Goal: Task Accomplishment & Management: Complete application form

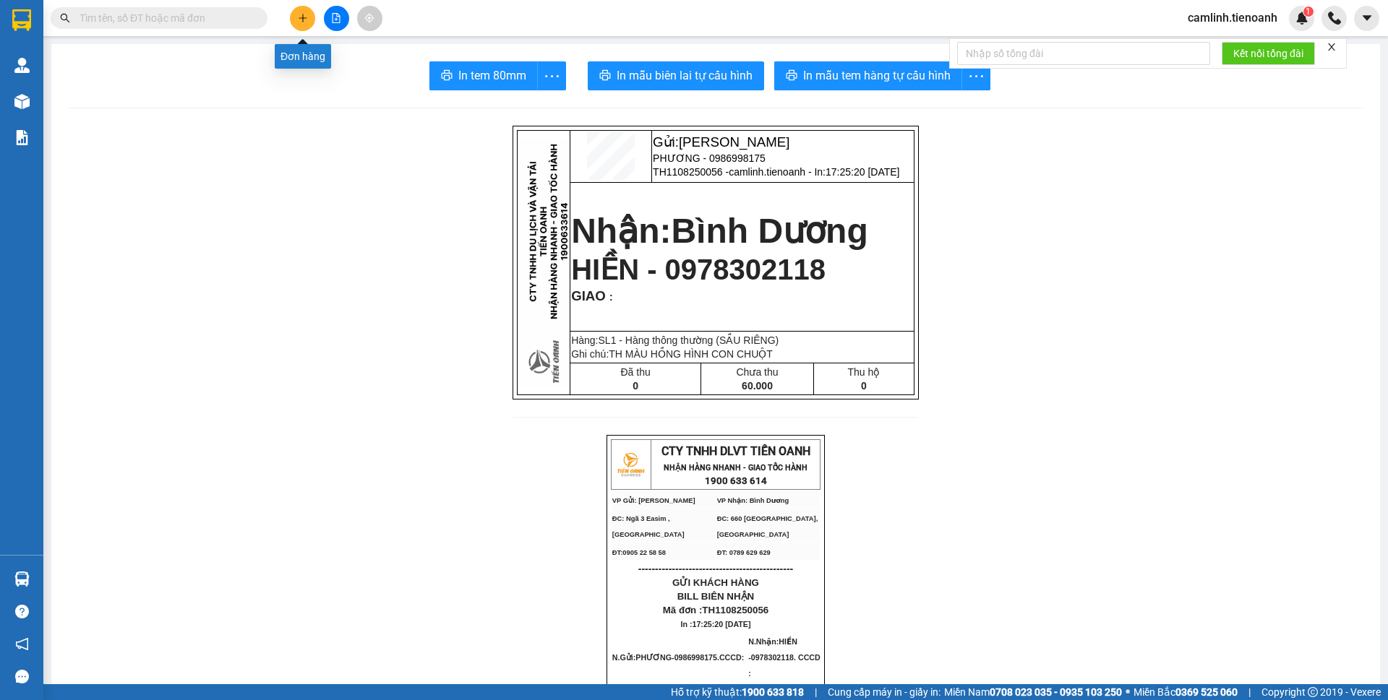
click at [301, 20] on icon "plus" at bounding box center [303, 18] width 10 height 10
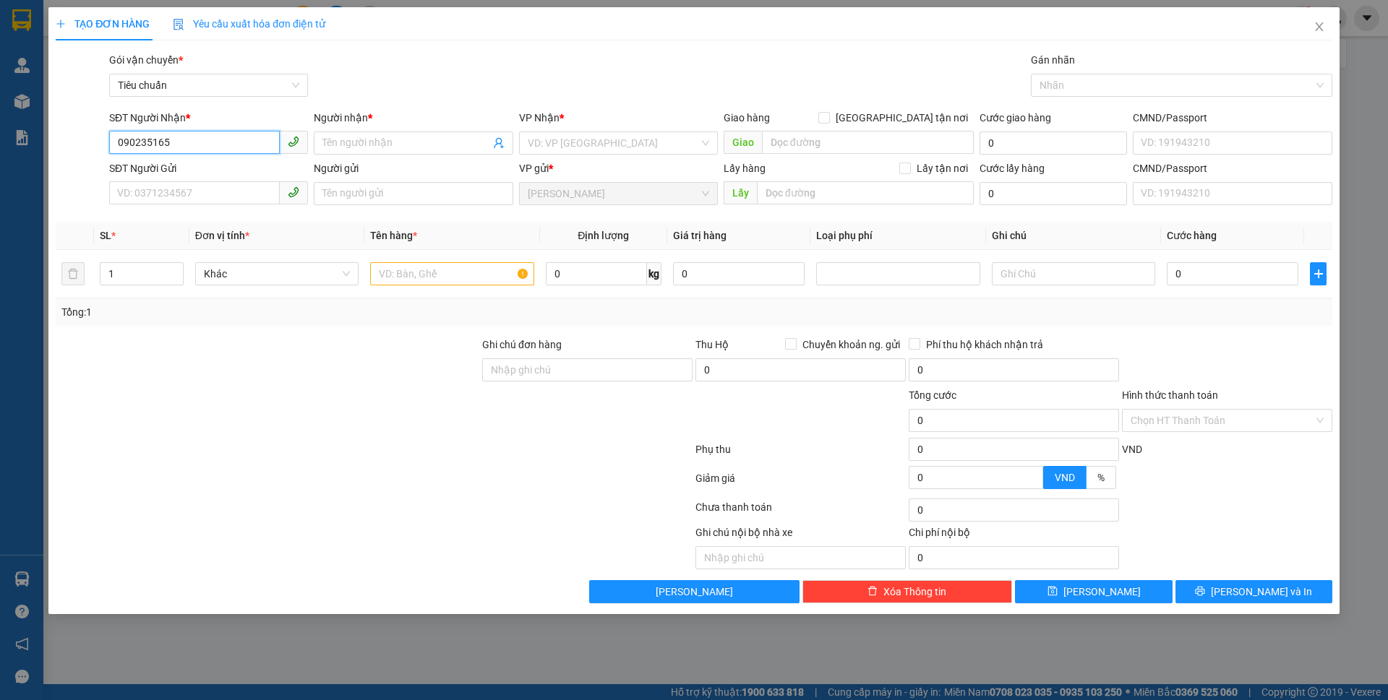
type input "0902351656"
click at [219, 169] on div "0902351656 - CHỊ [PERSON_NAME]" at bounding box center [208, 172] width 181 height 16
type input "CHỊ [PERSON_NAME]"
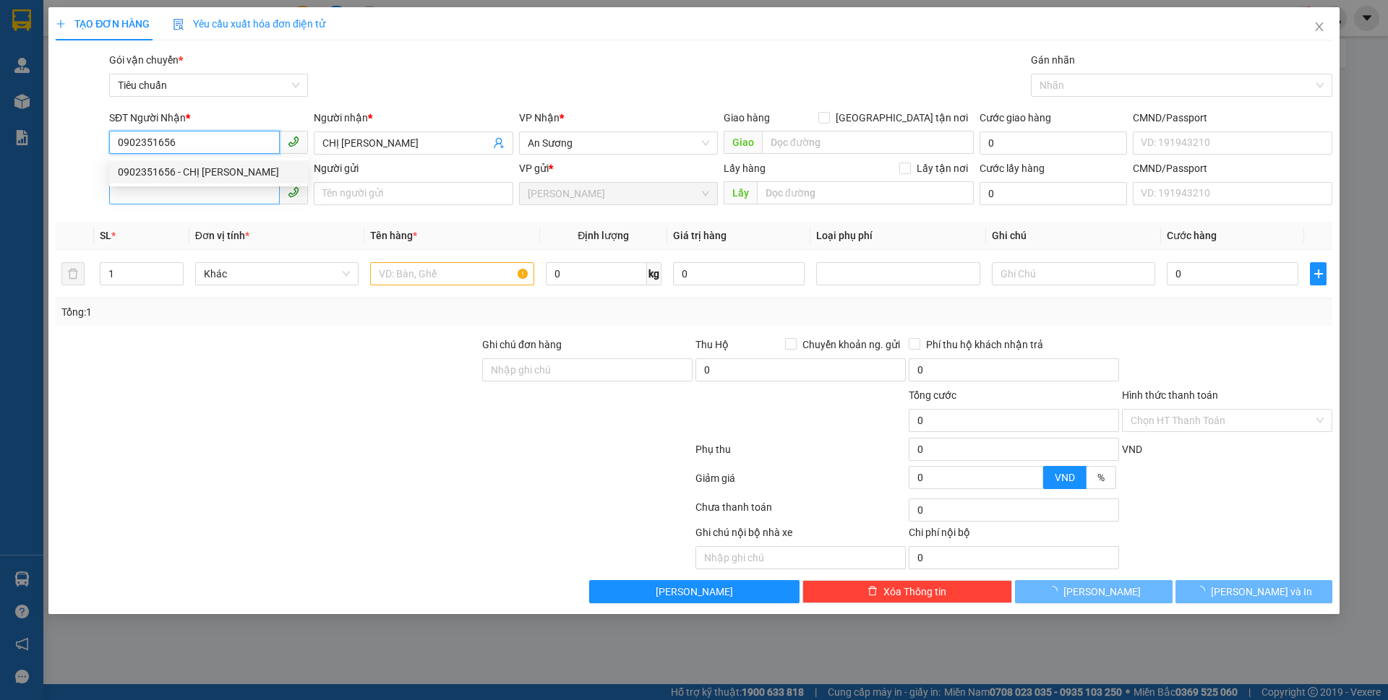
type input "60.000"
type input "0902351656"
click at [214, 190] on input "SĐT Người Gửi" at bounding box center [194, 192] width 171 height 23
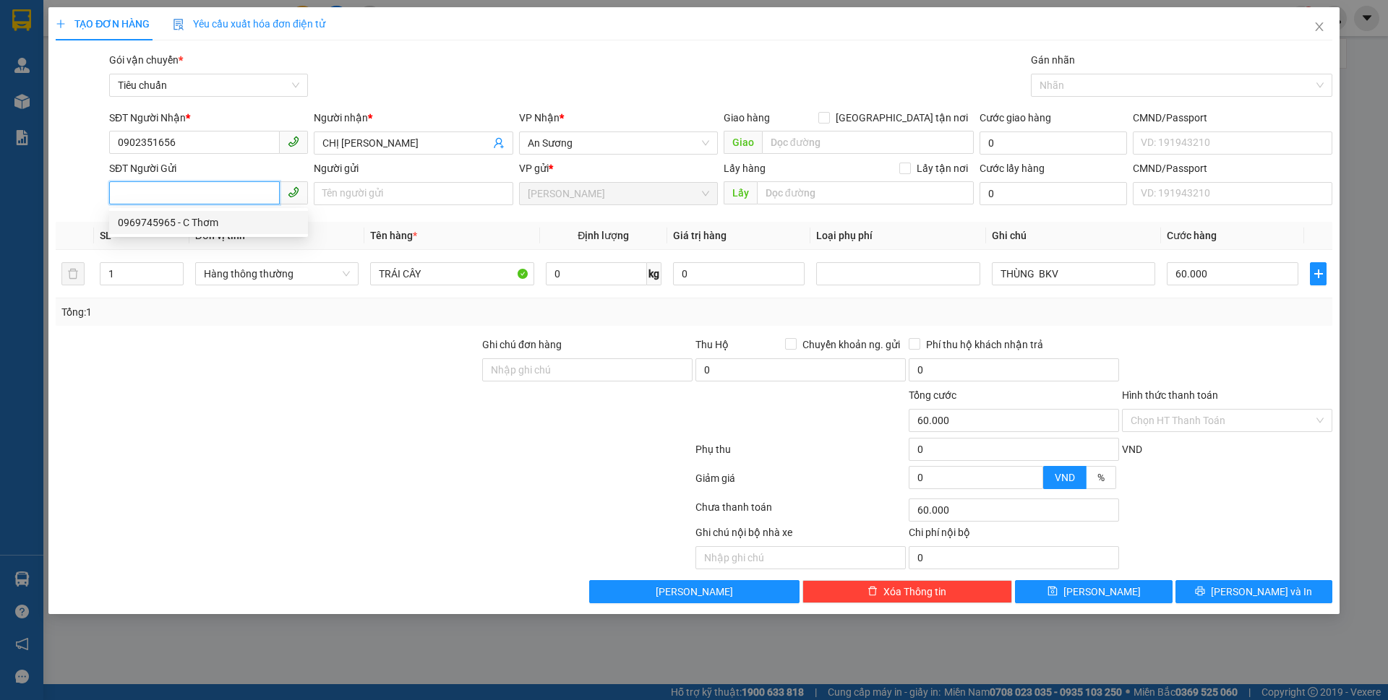
click at [213, 228] on div "0969745965 - C Thơm" at bounding box center [208, 223] width 181 height 16
type input "0969745965"
type input "C Thơm"
type input "19"
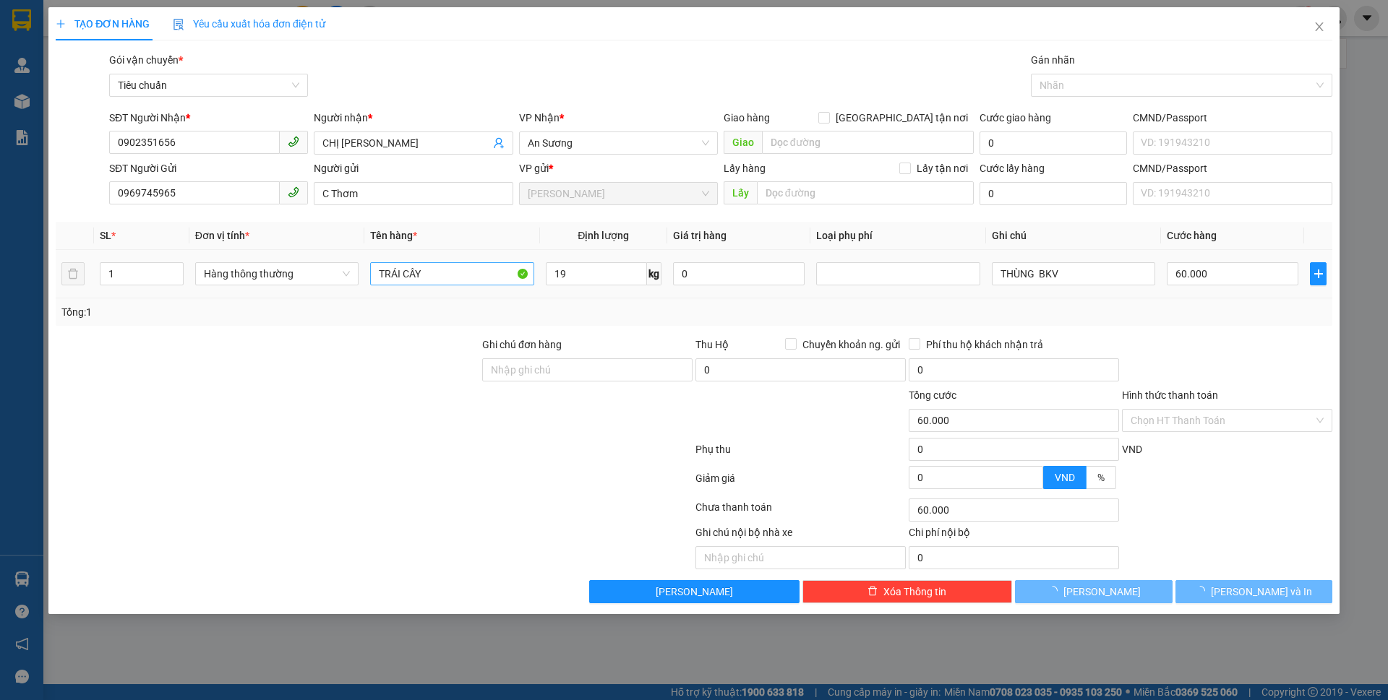
drag, startPoint x: 368, startPoint y: 341, endPoint x: 435, endPoint y: 267, distance: 100.3
click at [368, 337] on div at bounding box center [267, 362] width 426 height 51
type input "55.000"
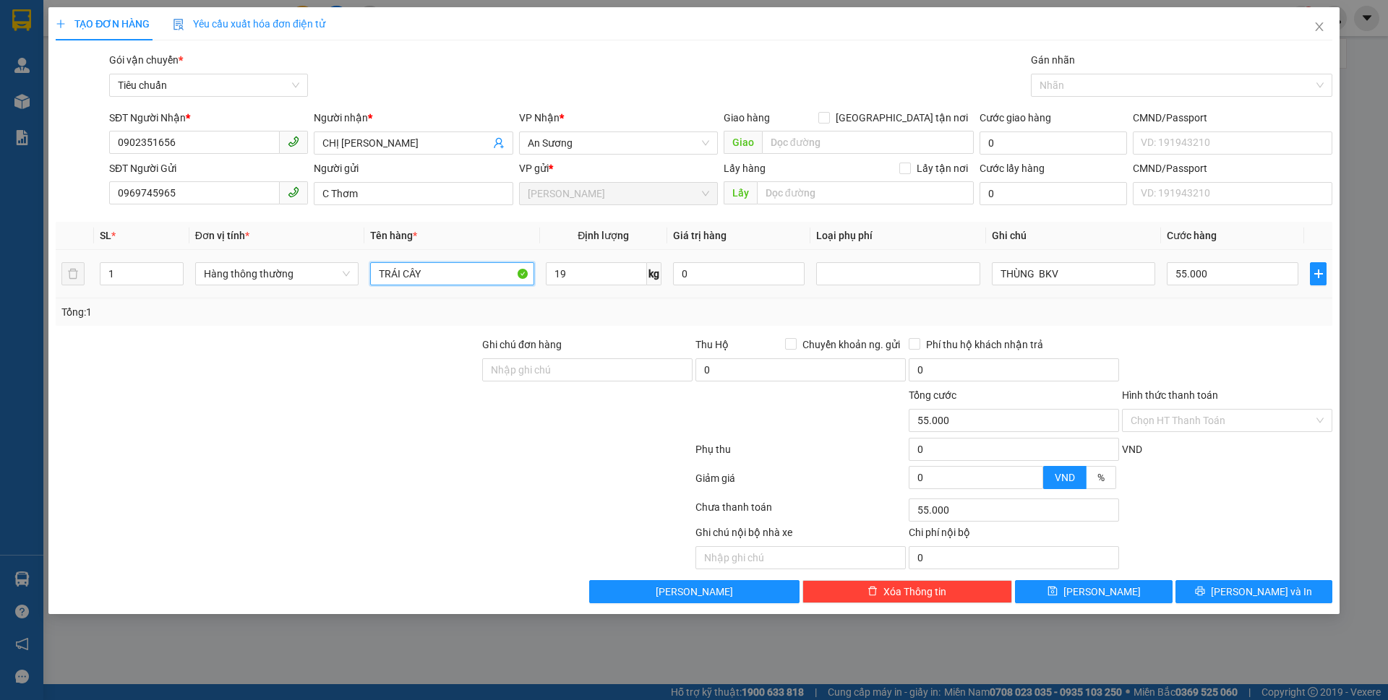
drag, startPoint x: 435, startPoint y: 267, endPoint x: 369, endPoint y: 266, distance: 66.5
click at [369, 266] on td "TRÁI CÂY" at bounding box center [451, 274] width 175 height 48
type input "SẦU RIÊNG"
click at [1078, 274] on input "THÙNG BKV" at bounding box center [1073, 273] width 163 height 23
click at [1033, 271] on input "THÙNG BKV" at bounding box center [1073, 273] width 163 height 23
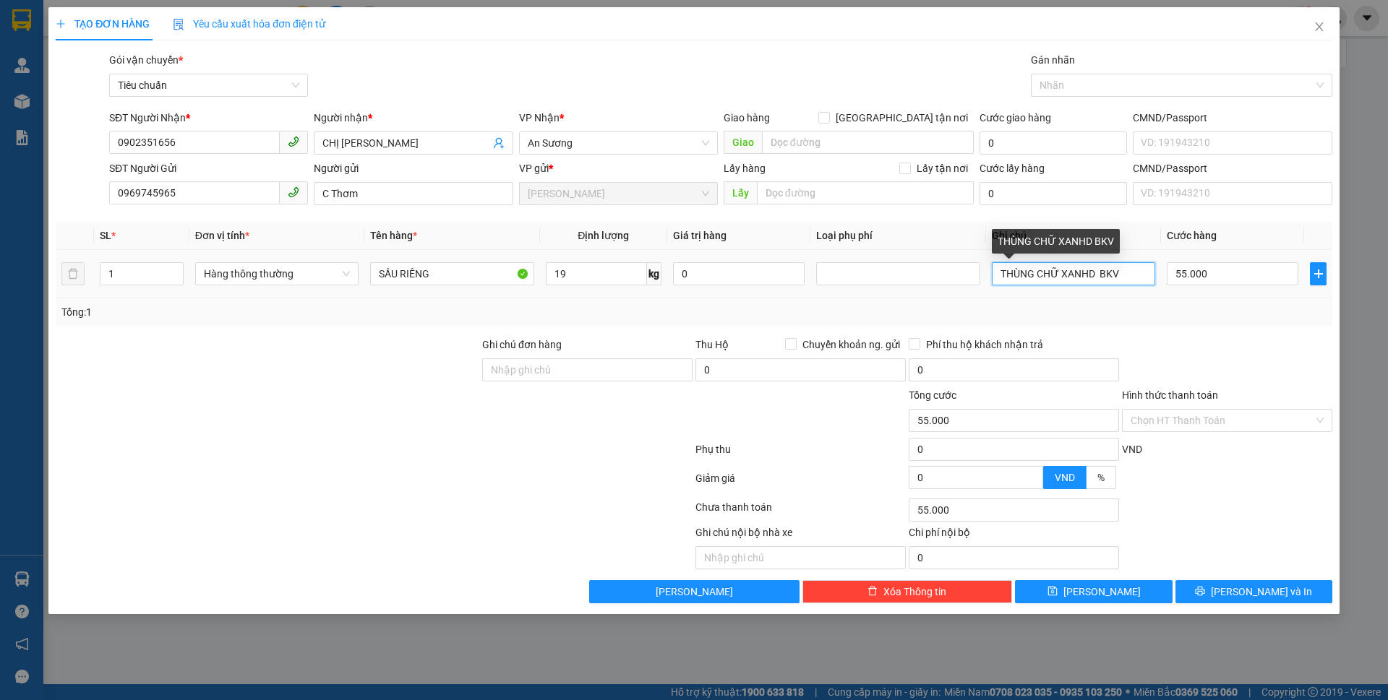
click at [1100, 268] on input "THÙNG CHỮ XANHD BKV" at bounding box center [1073, 273] width 163 height 23
type input "THÙNG CHỮ XANHD BKV"
type input "6"
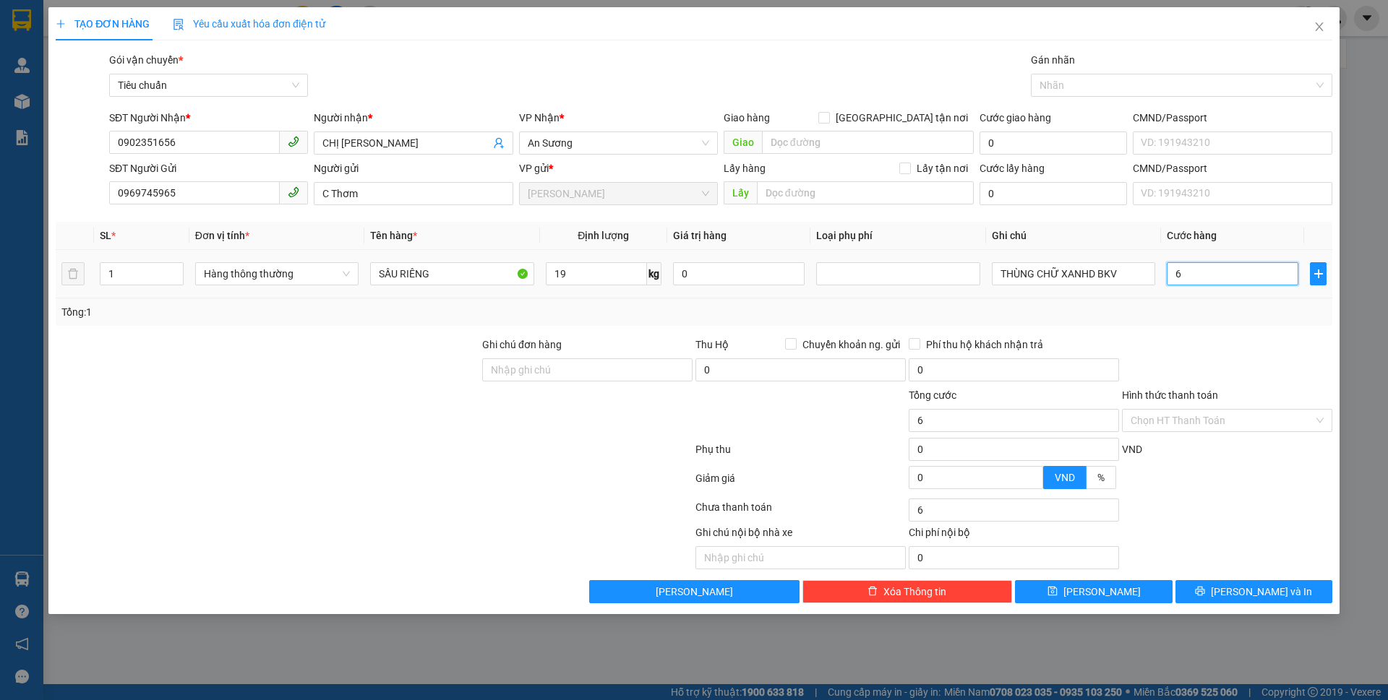
type input "60"
type input "60.000"
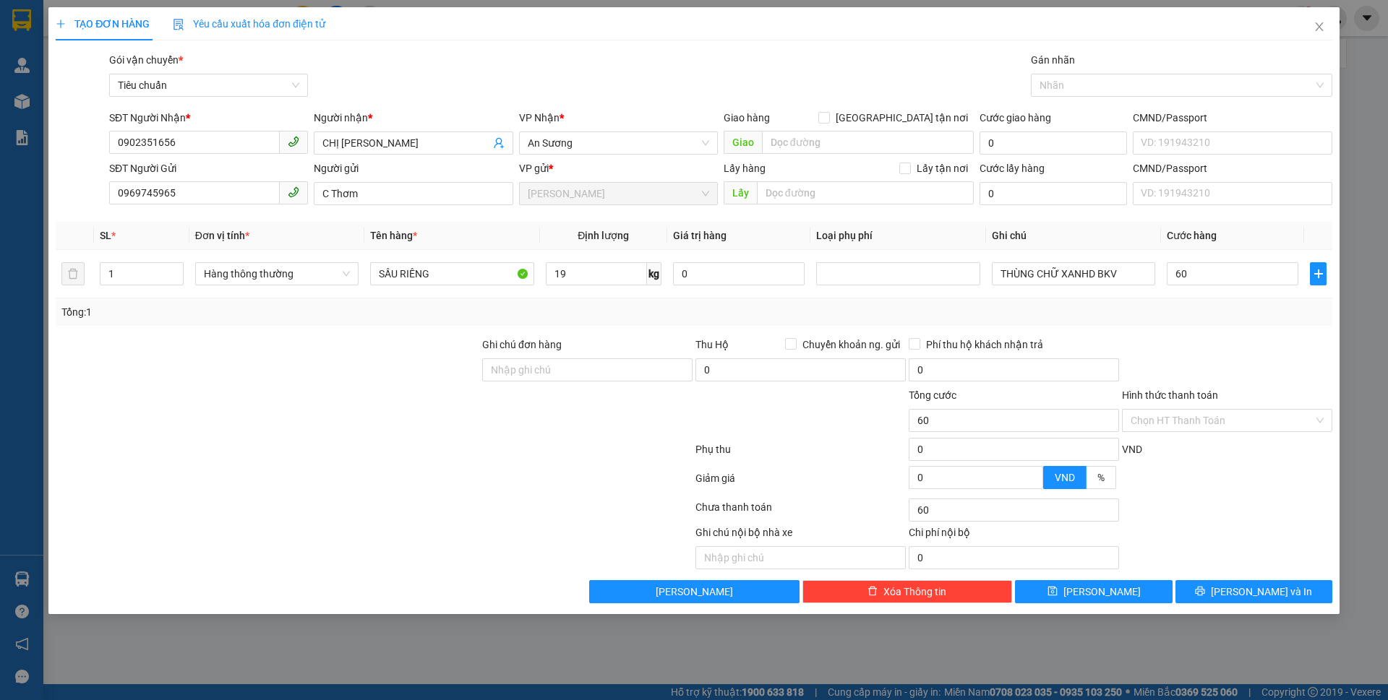
type input "60.000"
click at [1219, 312] on div "Tổng: 1" at bounding box center [693, 312] width 1265 height 16
click at [1218, 593] on button "[PERSON_NAME] và In" at bounding box center [1253, 591] width 157 height 23
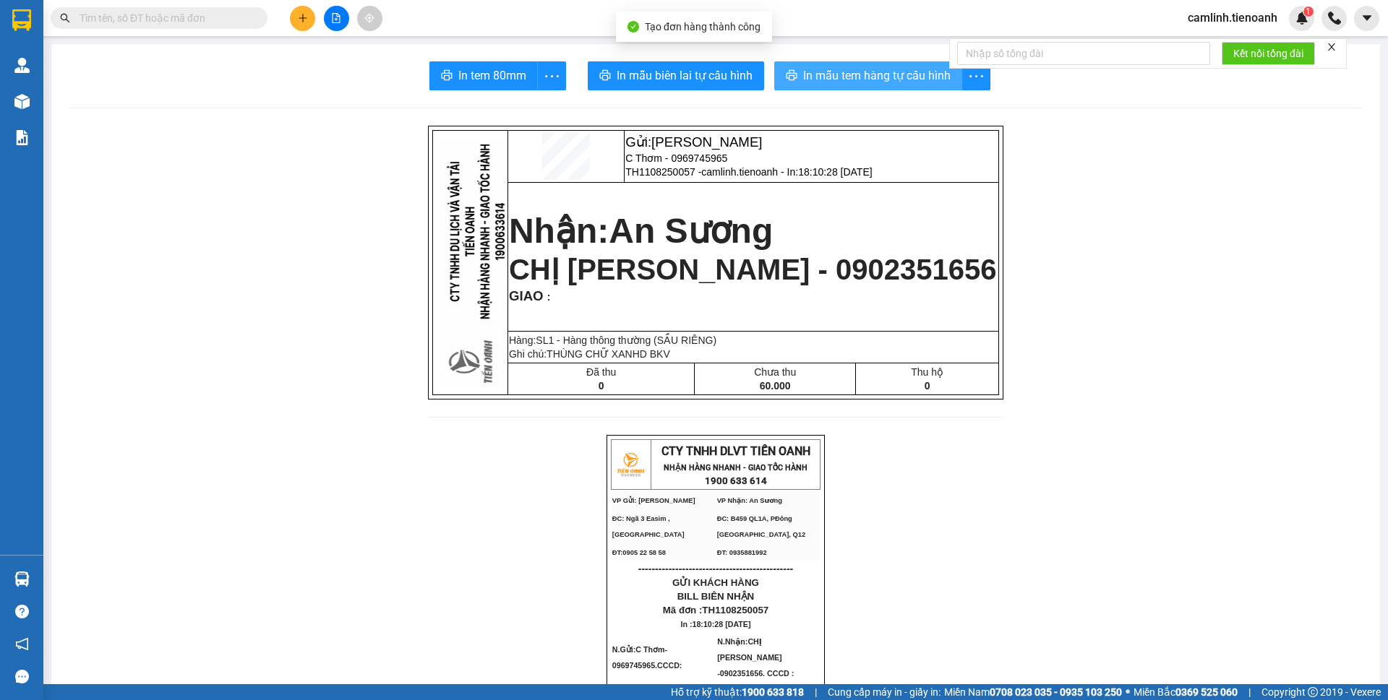
drag, startPoint x: 887, startPoint y: 78, endPoint x: 899, endPoint y: 83, distance: 13.3
click at [887, 78] on span "In mẫu tem hàng tự cấu hình" at bounding box center [876, 75] width 147 height 18
